Goal: Find specific page/section: Find specific page/section

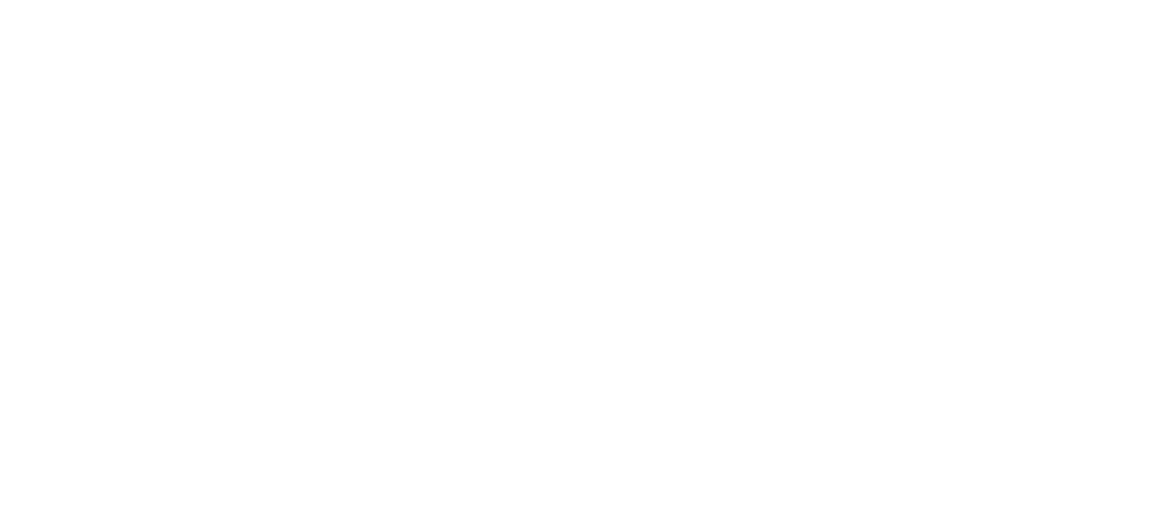
click at [391, 7] on html at bounding box center [581, 3] width 1162 height 7
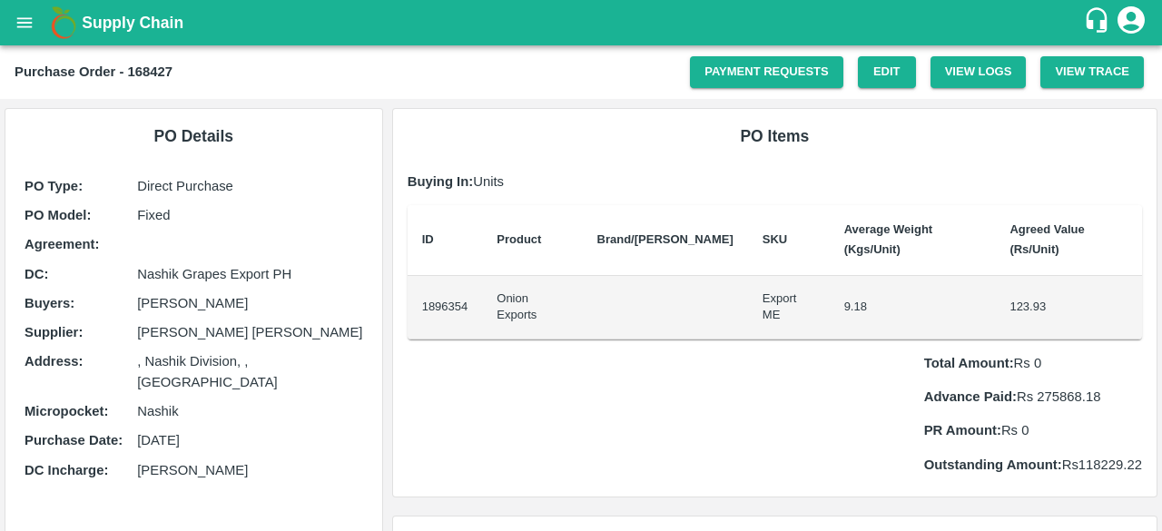
scroll to position [16, 0]
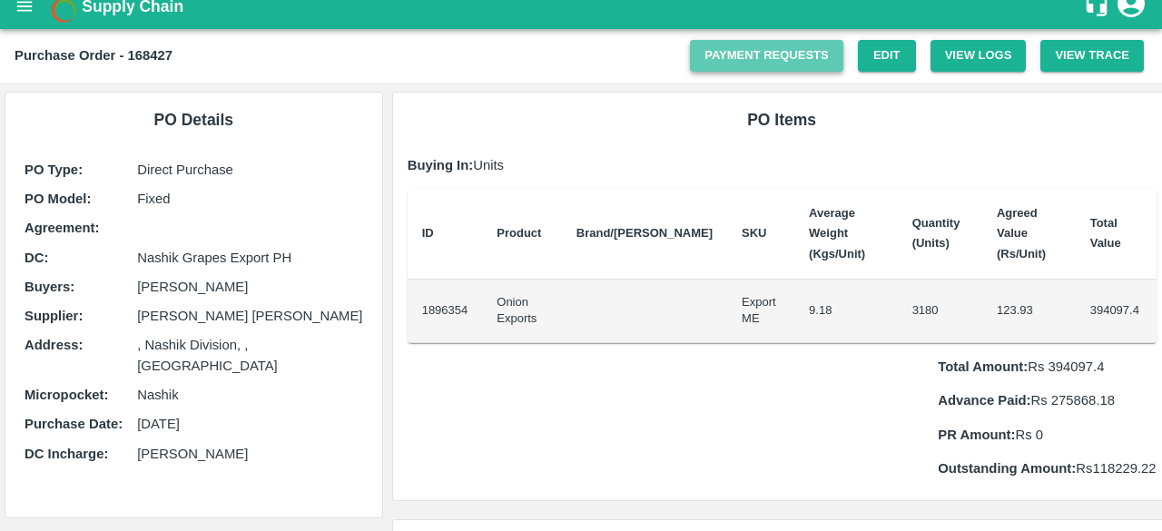
click at [732, 64] on link "Payment Requests" at bounding box center [766, 56] width 153 height 32
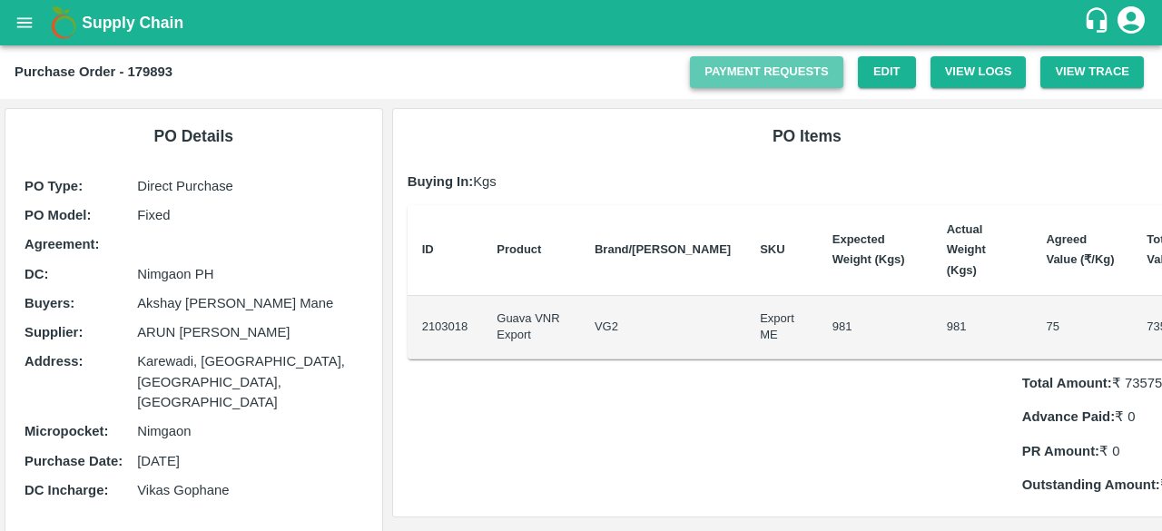
click at [761, 65] on link "Payment Requests" at bounding box center [766, 72] width 153 height 32
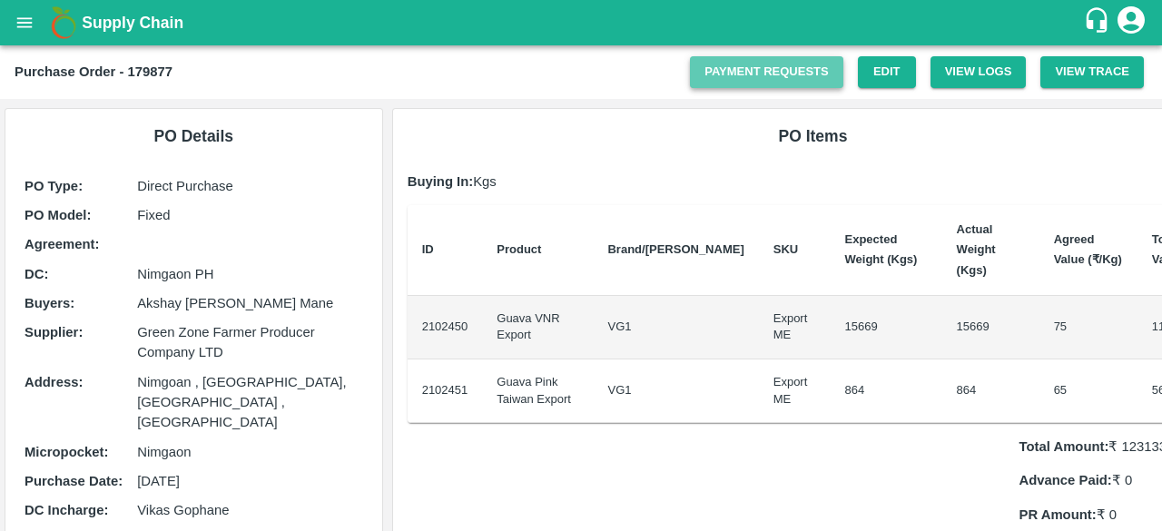
click at [717, 86] on link "Payment Requests" at bounding box center [766, 72] width 153 height 32
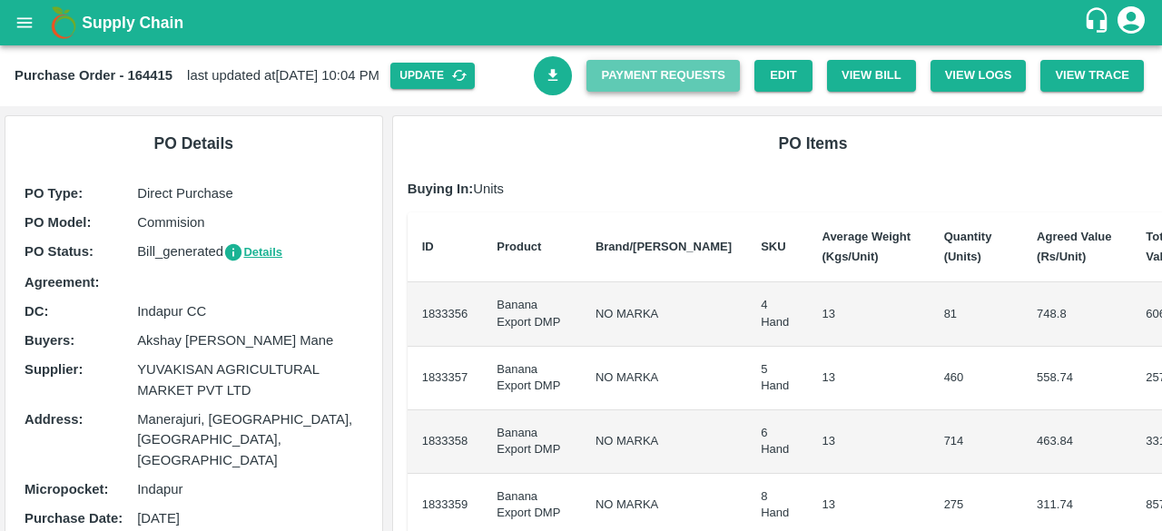
click at [627, 77] on link "Payment Requests" at bounding box center [663, 76] width 153 height 32
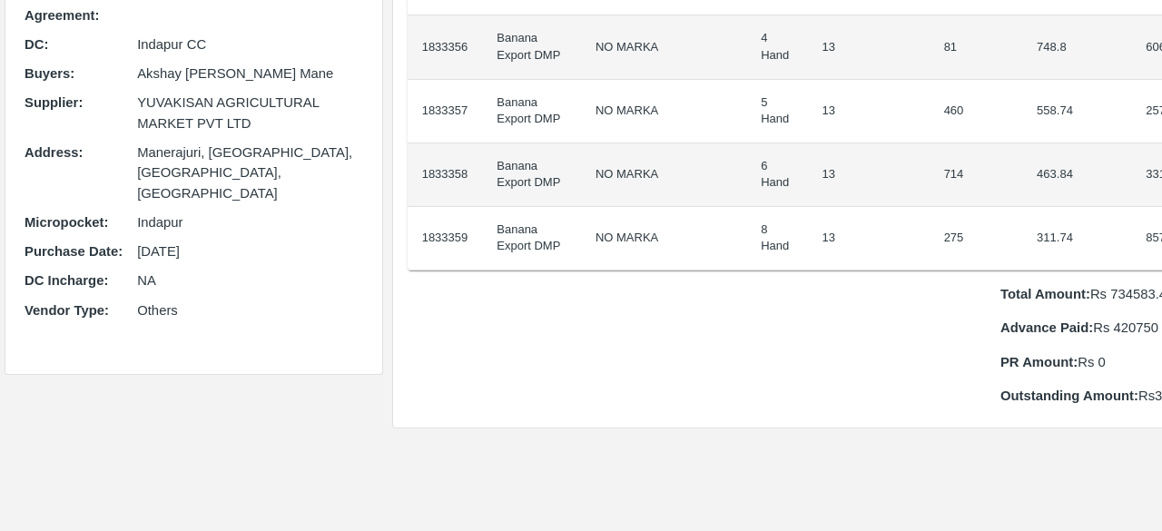
scroll to position [268, 0]
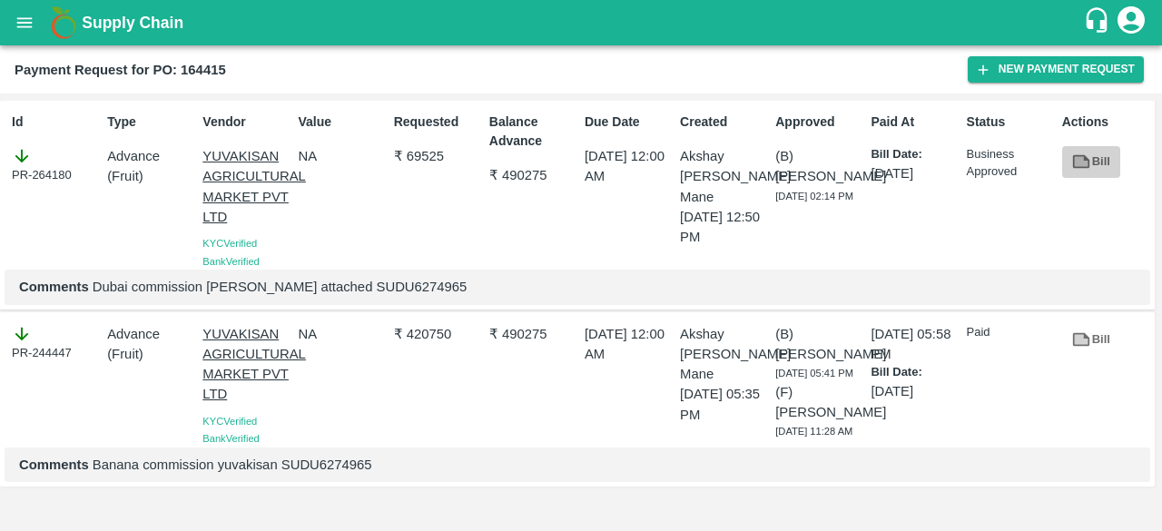
click at [1063, 160] on link "Bill" at bounding box center [1092, 162] width 58 height 32
click at [345, 301] on div "Comments Dubai commission [PERSON_NAME] attached SUDU6274965" at bounding box center [578, 287] width 1146 height 35
copy p "SUDU6274965"
